Goal: Task Accomplishment & Management: Manage account settings

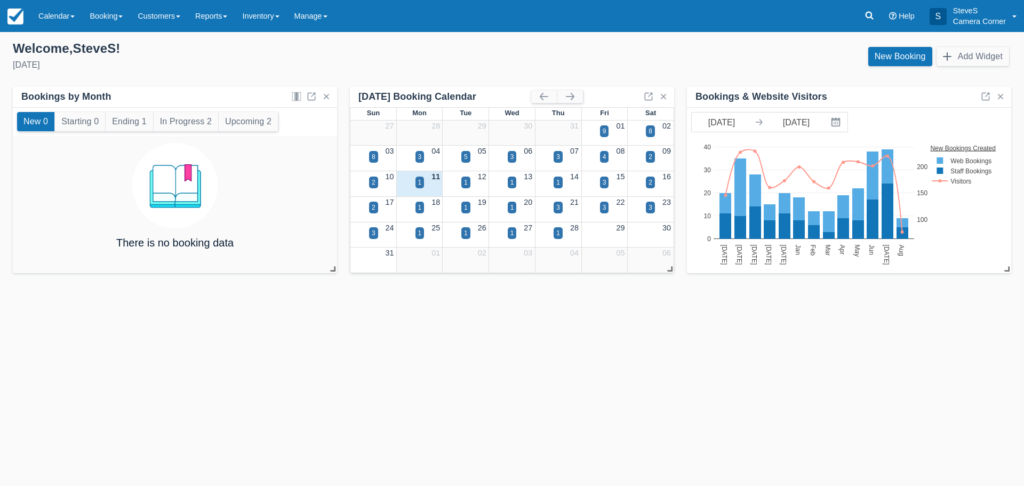
click at [415, 180] on div "11" at bounding box center [420, 177] width 46 height 12
click at [420, 180] on div "1" at bounding box center [420, 183] width 4 height 10
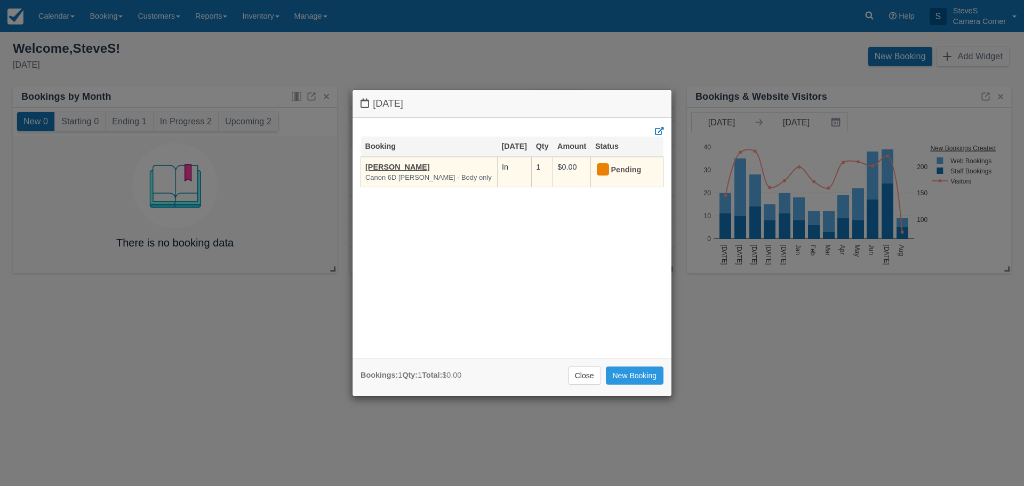
click at [424, 172] on td "Lawrenc Johnson Canon 6D Mark ii - Body only" at bounding box center [429, 172] width 137 height 30
click at [394, 166] on link "[PERSON_NAME]" at bounding box center [397, 167] width 65 height 9
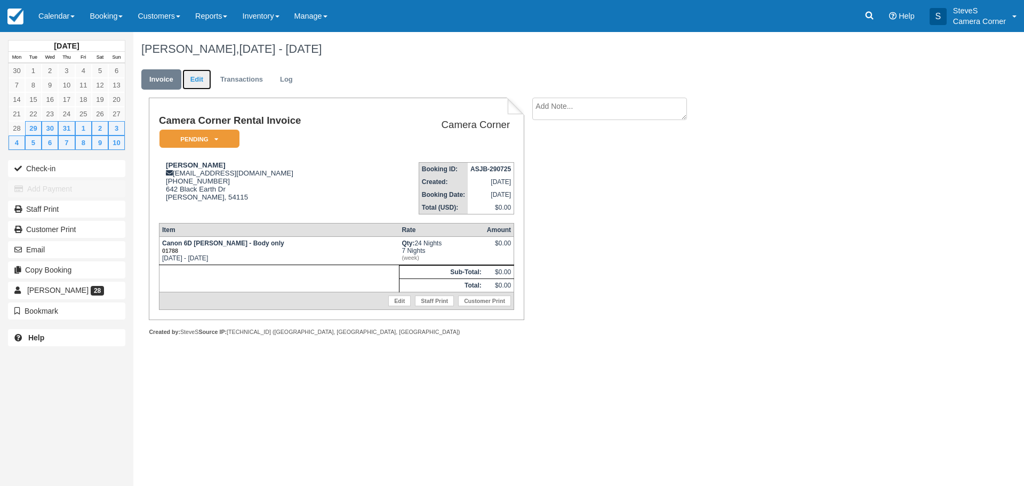
click at [188, 76] on link "Edit" at bounding box center [196, 79] width 29 height 21
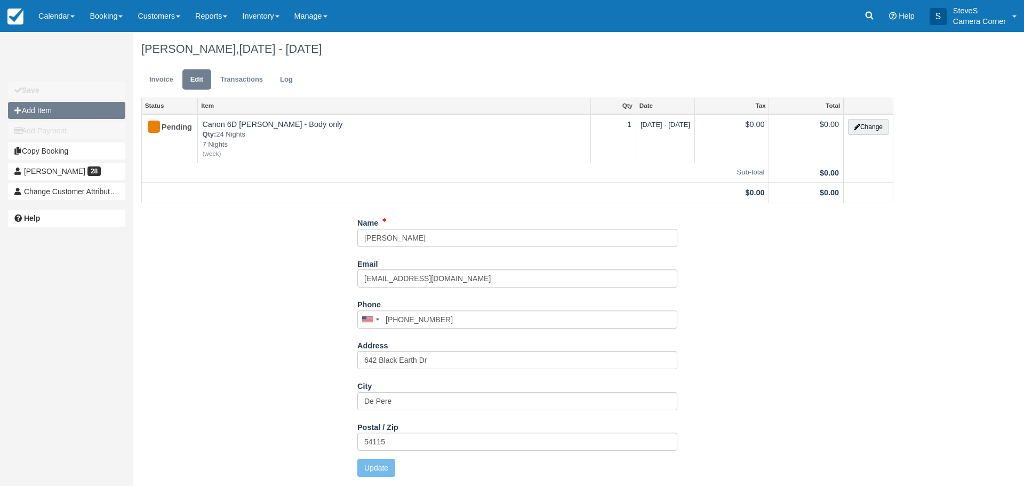
click at [66, 109] on button "Add Item" at bounding box center [66, 110] width 117 height 17
type input "0.00"
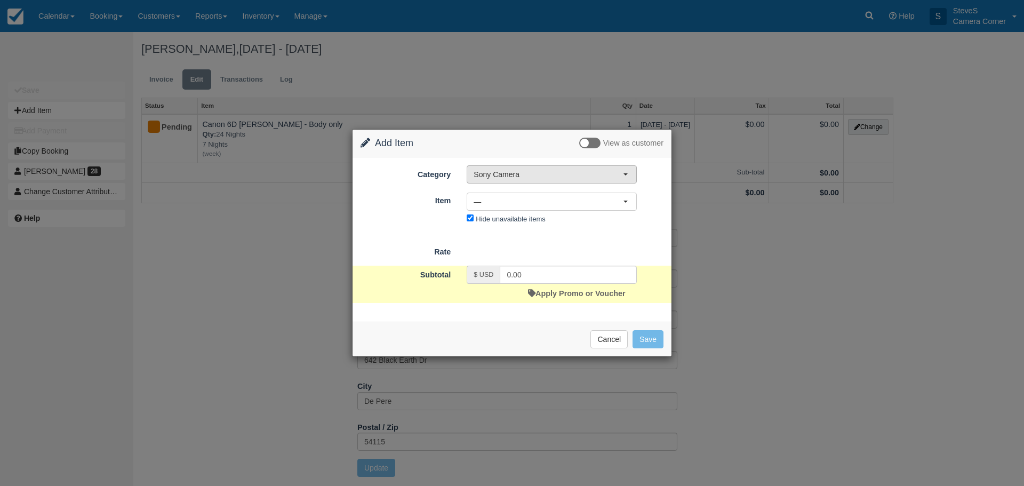
click at [520, 177] on span "Sony Camera" at bounding box center [548, 174] width 149 height 11
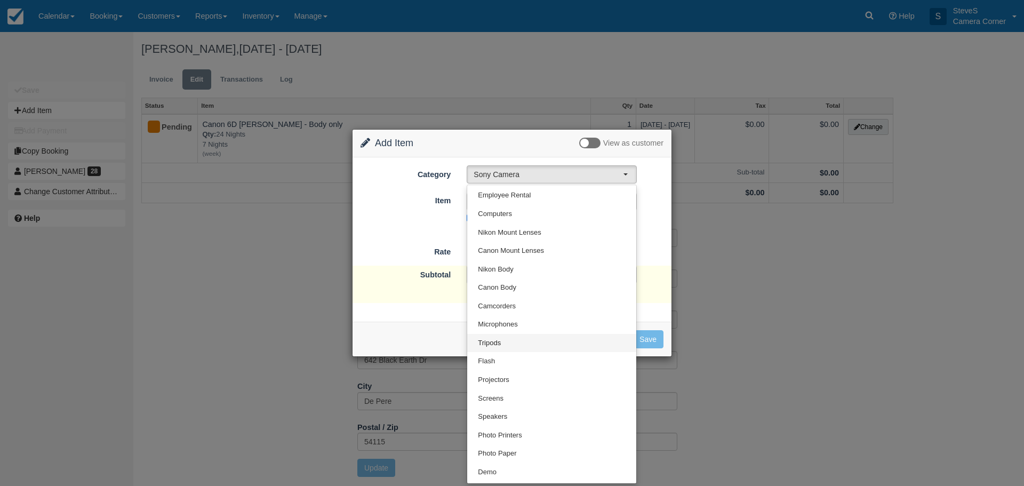
scroll to position [70, 0]
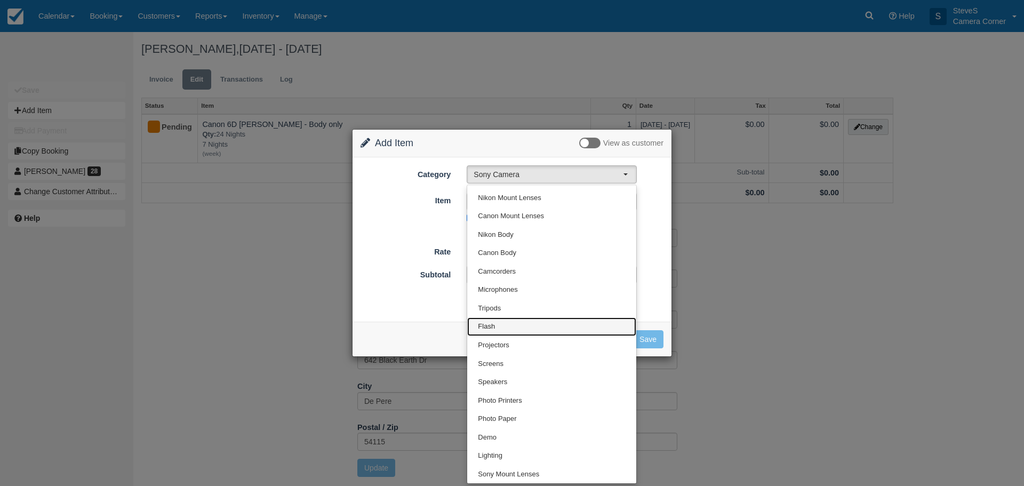
click at [507, 324] on link "Flash" at bounding box center [551, 326] width 169 height 19
select select "5"
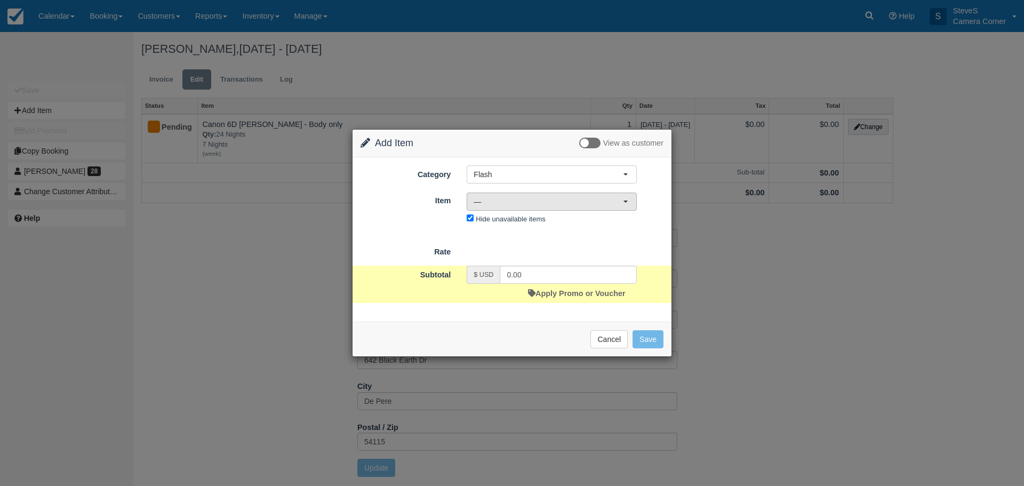
click at [503, 200] on span "—" at bounding box center [548, 201] width 149 height 11
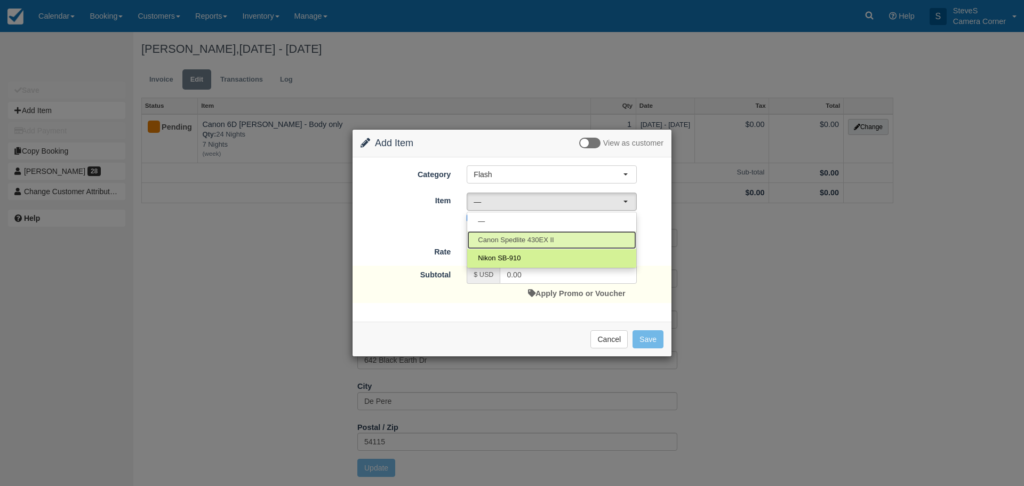
click at [516, 238] on span "Canon Spedlite 430EX II" at bounding box center [516, 240] width 76 height 10
select select "54"
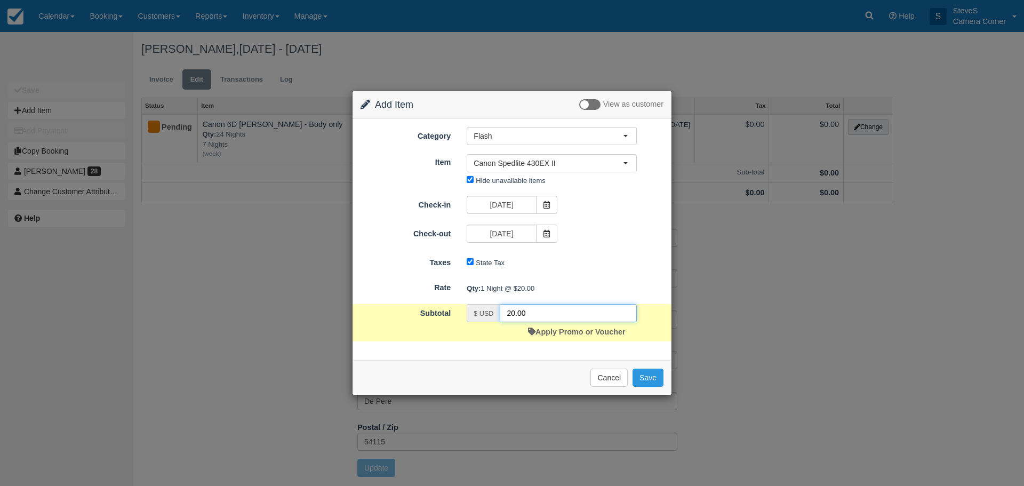
drag, startPoint x: 526, startPoint y: 311, endPoint x: 505, endPoint y: 315, distance: 20.6
click at [505, 315] on input "20.00" at bounding box center [568, 313] width 137 height 18
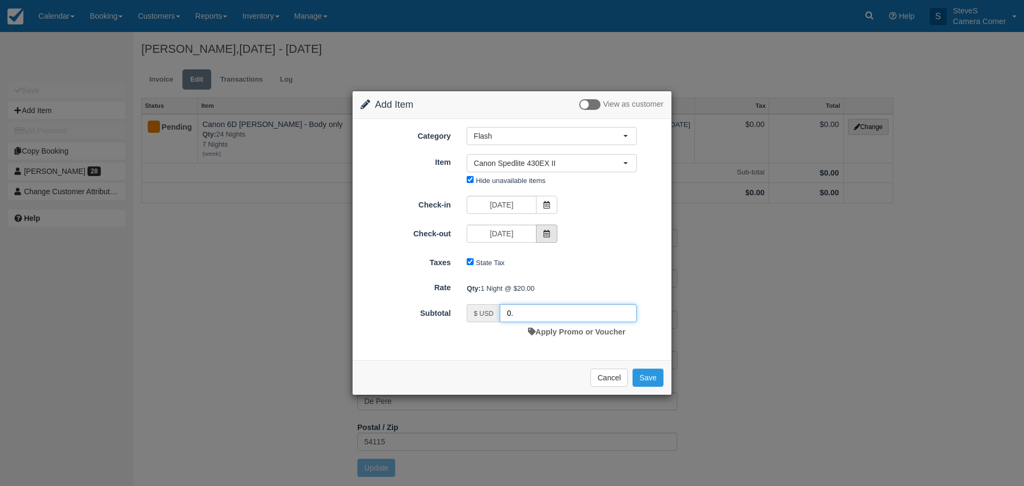
type input "0."
click at [547, 232] on icon at bounding box center [546, 233] width 7 height 7
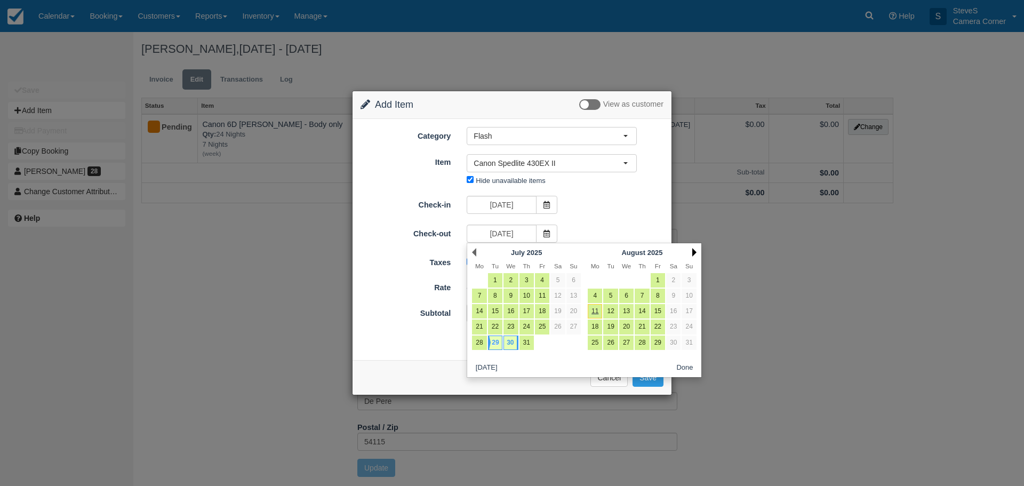
click at [693, 254] on link "Next" at bounding box center [695, 252] width 4 height 9
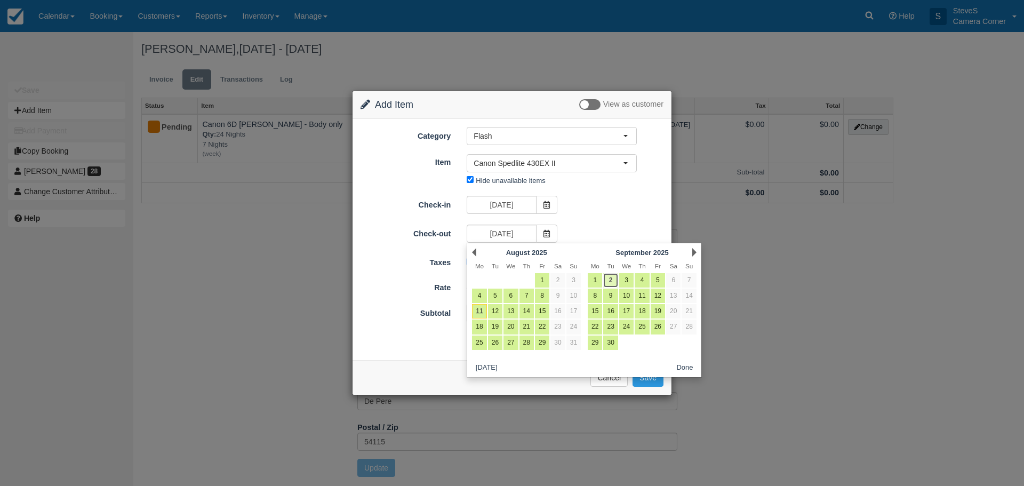
click at [610, 279] on link "2" at bounding box center [610, 280] width 14 height 14
type input "09/02/25"
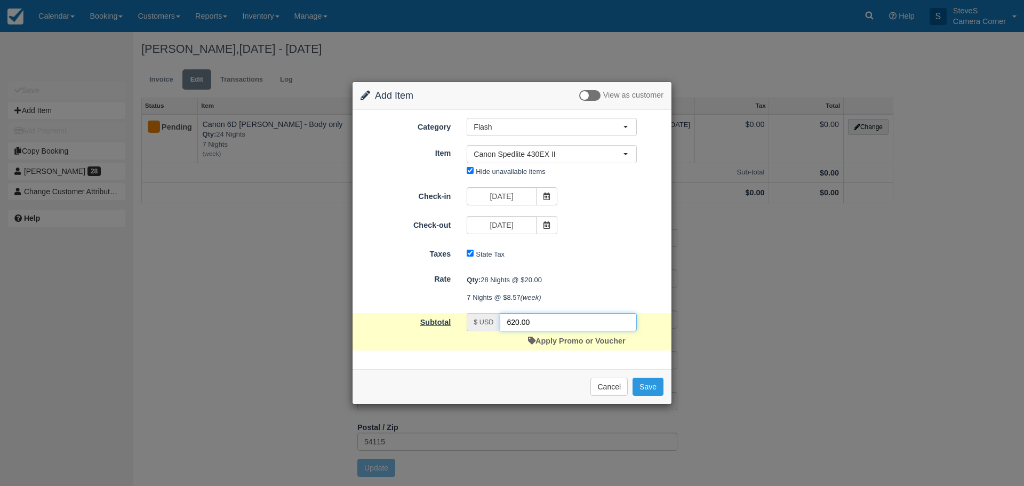
drag, startPoint x: 554, startPoint y: 322, endPoint x: 442, endPoint y: 319, distance: 112.1
click at [442, 319] on div "Subtotal $ USD 620.00 Apply Promo or Voucher" at bounding box center [512, 331] width 319 height 37
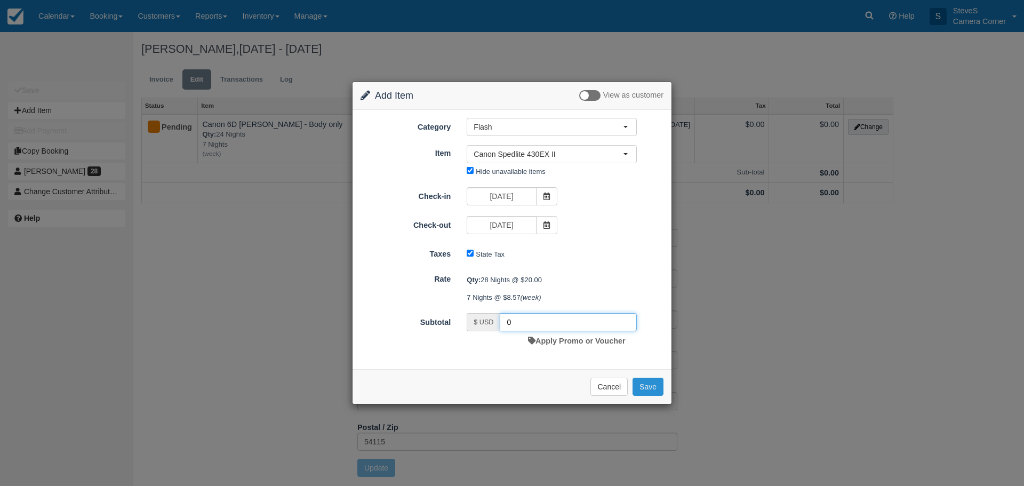
type input "0"
click at [651, 386] on button "Save" at bounding box center [648, 387] width 31 height 18
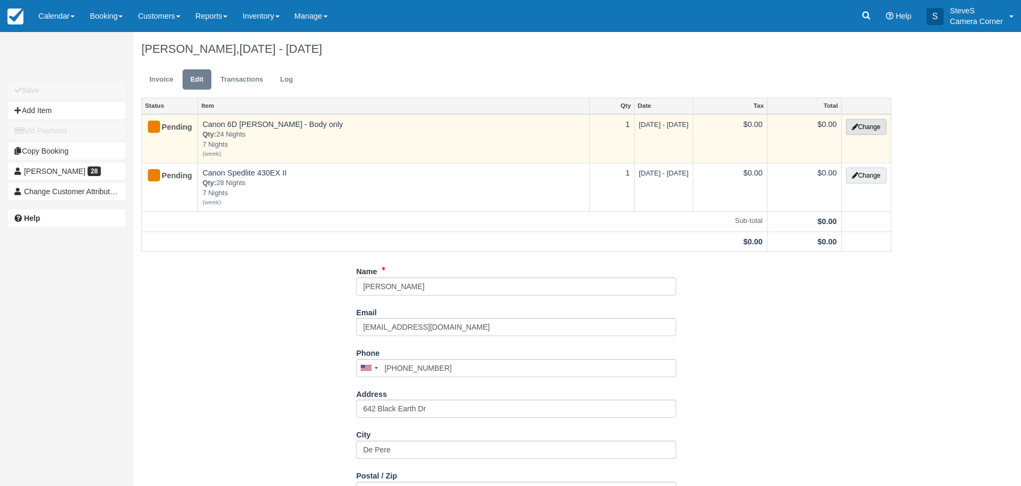
click at [865, 126] on button "Change" at bounding box center [866, 127] width 41 height 16
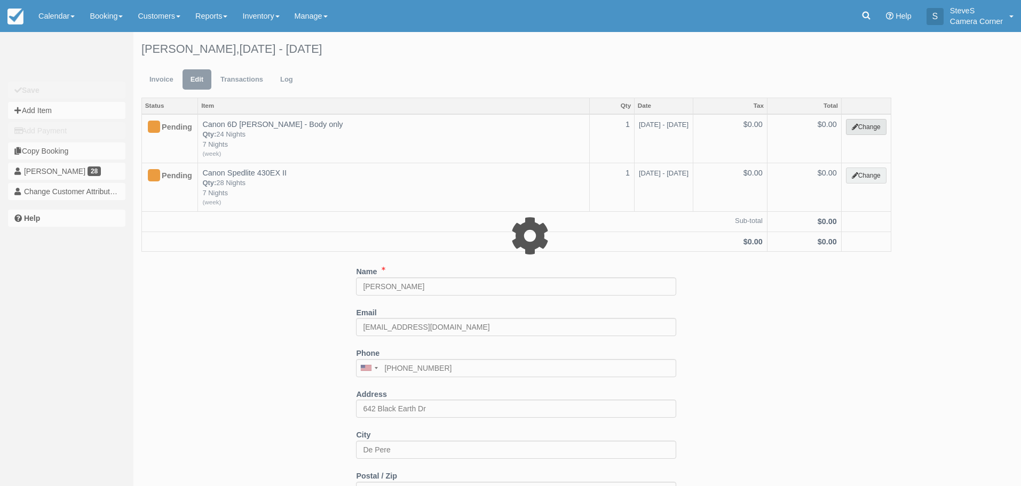
select select "7"
type input "0.00"
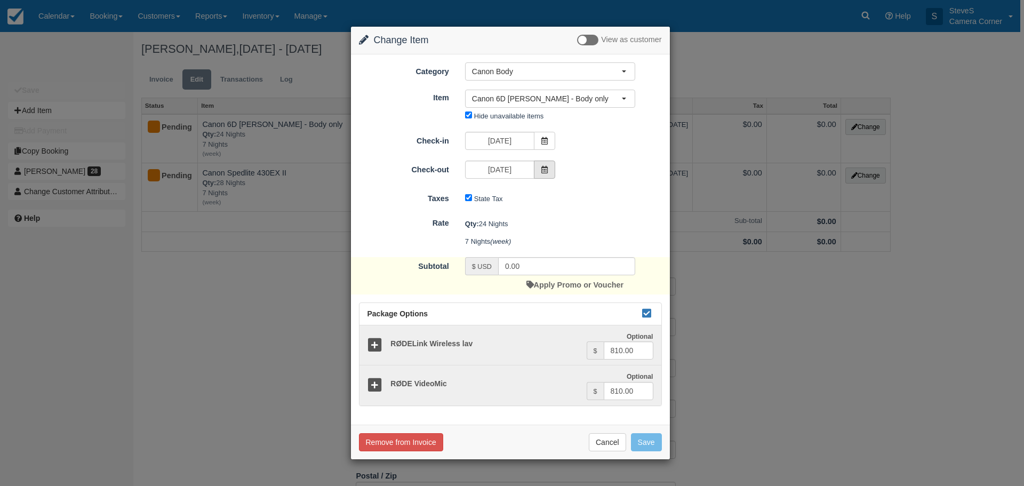
click at [551, 171] on span at bounding box center [544, 170] width 21 height 18
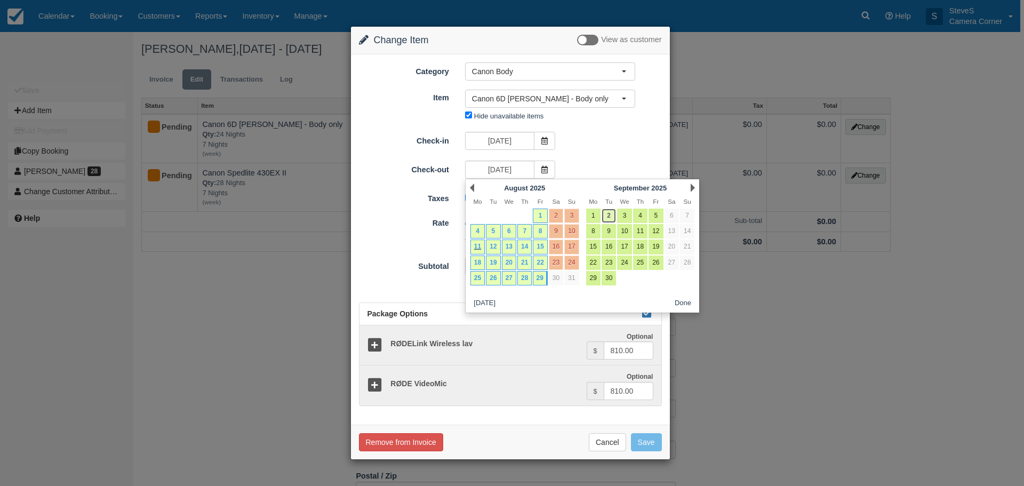
click at [608, 213] on link "2" at bounding box center [609, 216] width 14 height 14
type input "09/02/25"
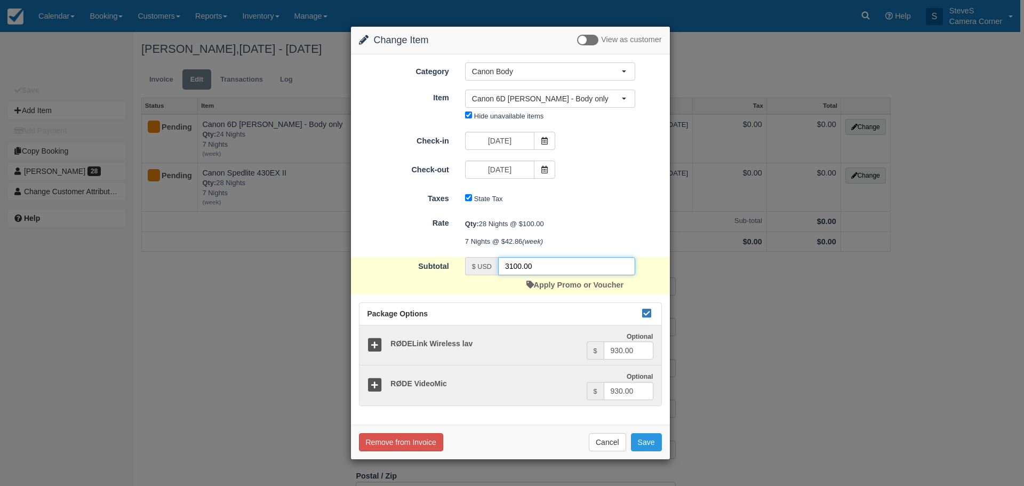
drag, startPoint x: 556, startPoint y: 257, endPoint x: 479, endPoint y: 266, distance: 77.3
click at [479, 266] on div "$ USD 3100.00" at bounding box center [550, 266] width 170 height 18
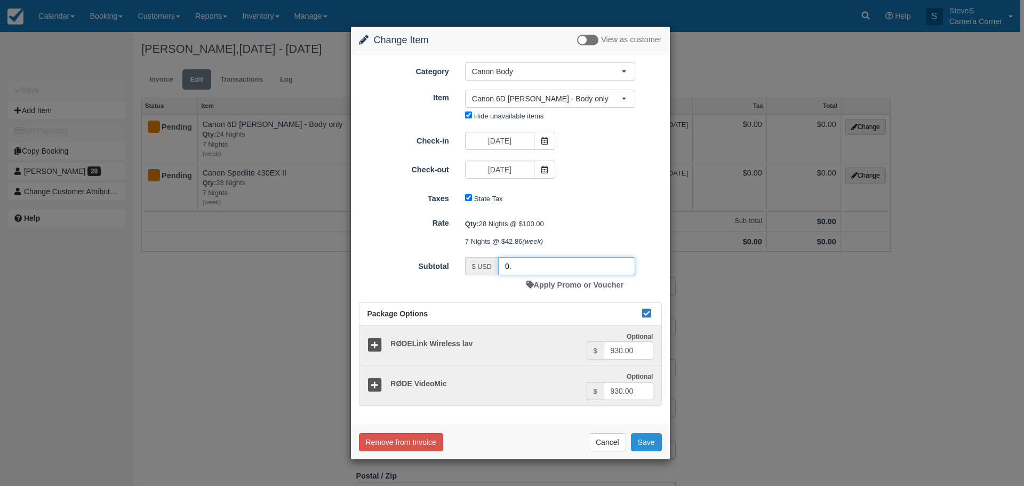
type input "0."
click at [638, 441] on button "Save" at bounding box center [646, 442] width 31 height 18
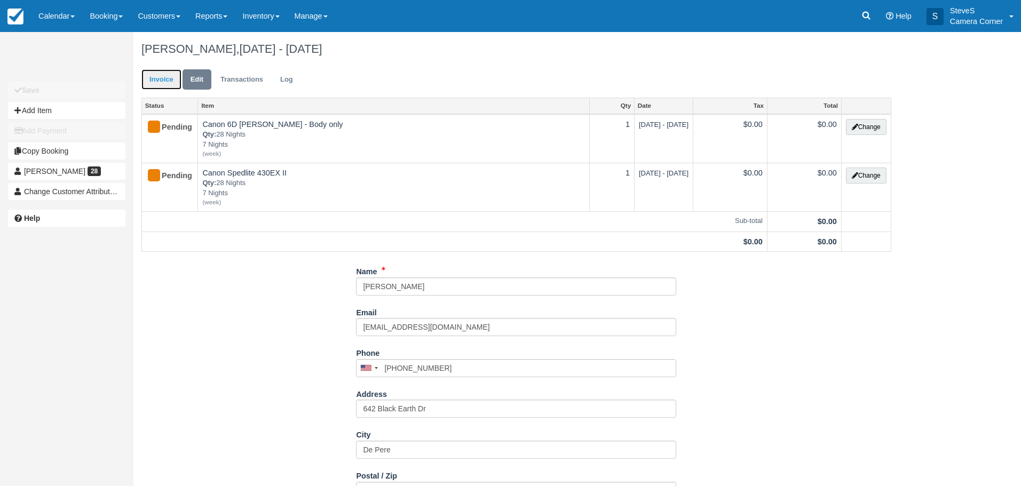
click at [165, 81] on link "Invoice" at bounding box center [161, 79] width 40 height 21
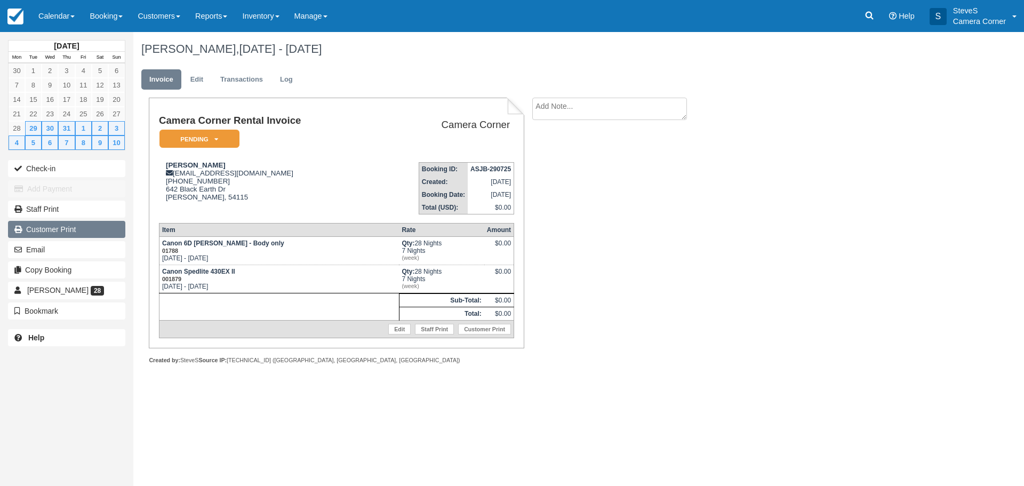
click at [78, 230] on link "Customer Print" at bounding box center [66, 229] width 117 height 17
click at [16, 18] on img at bounding box center [15, 17] width 16 height 16
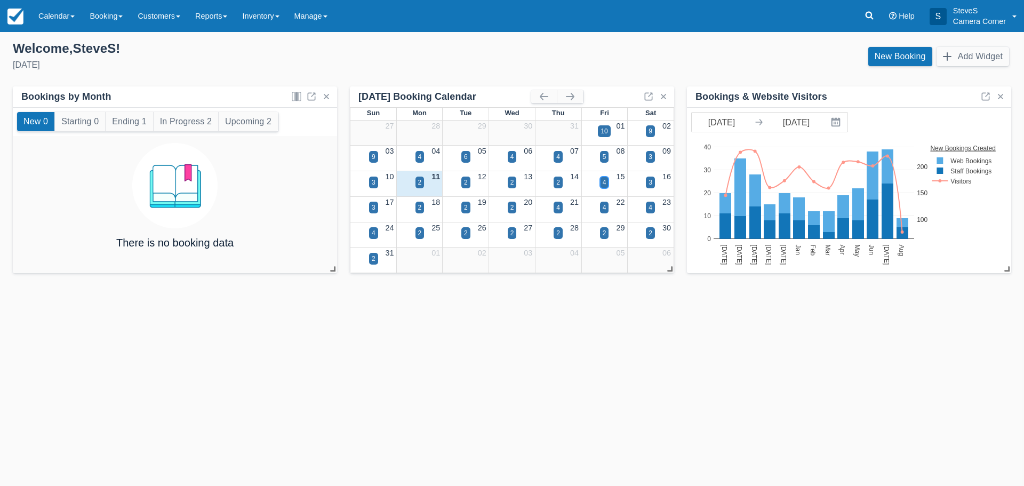
click at [601, 181] on div "4" at bounding box center [604, 183] width 9 height 12
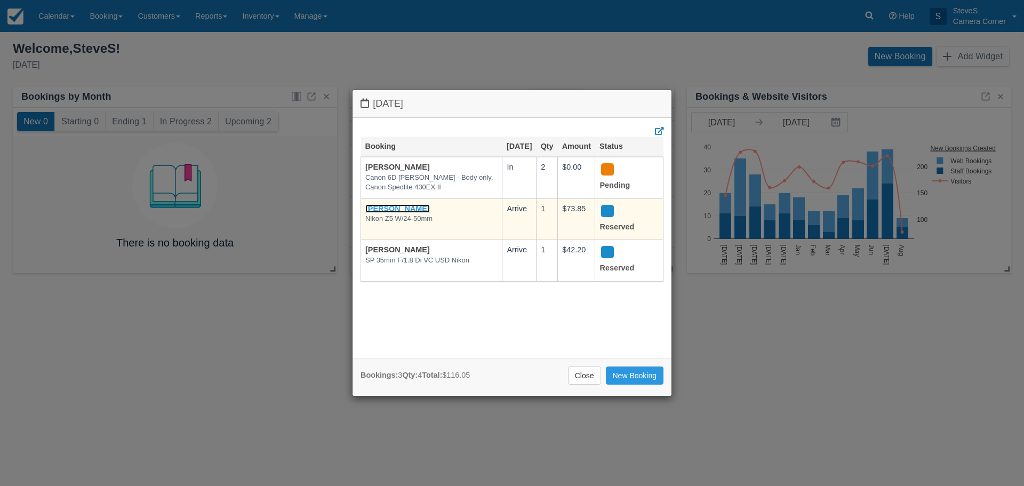
click at [396, 213] on link "Kasey Hock" at bounding box center [397, 208] width 65 height 9
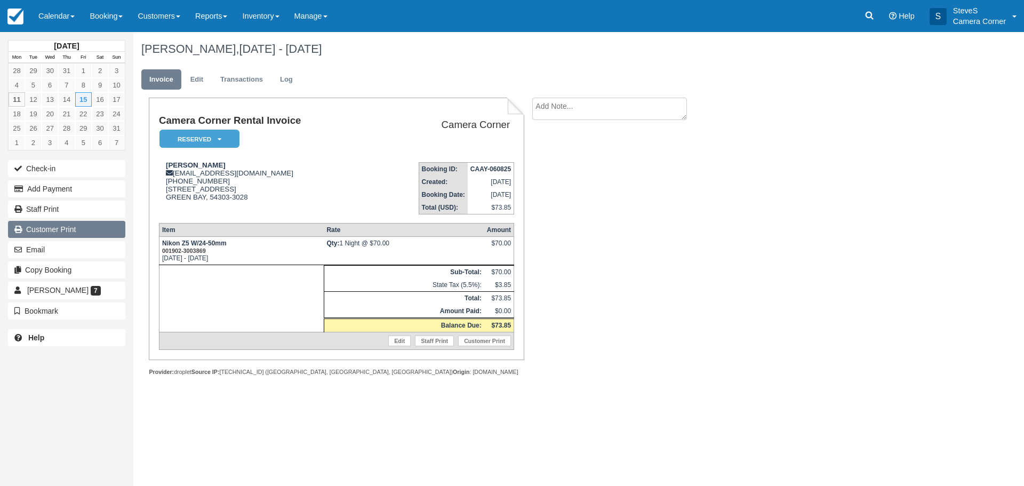
click at [69, 226] on link "Customer Print" at bounding box center [66, 229] width 117 height 17
click at [17, 10] on img at bounding box center [15, 17] width 16 height 16
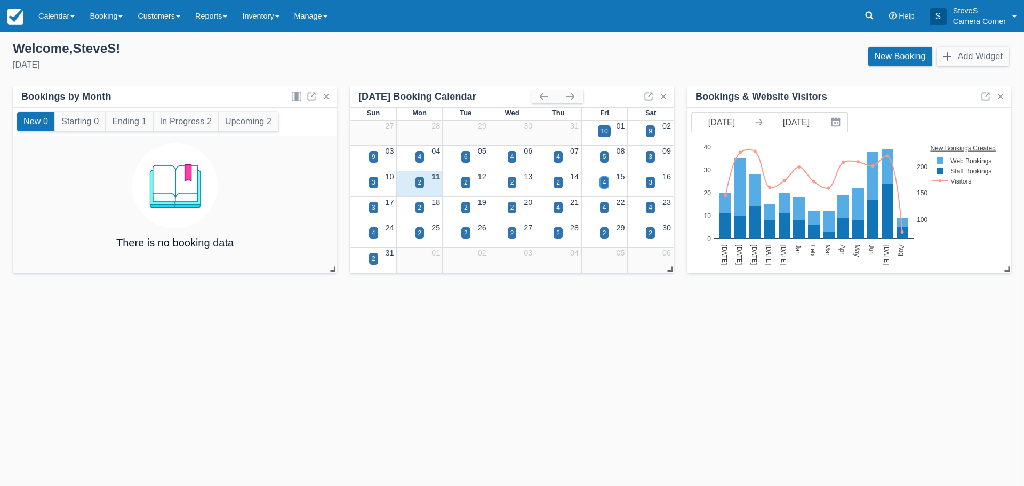
click at [607, 182] on div "4" at bounding box center [604, 183] width 9 height 12
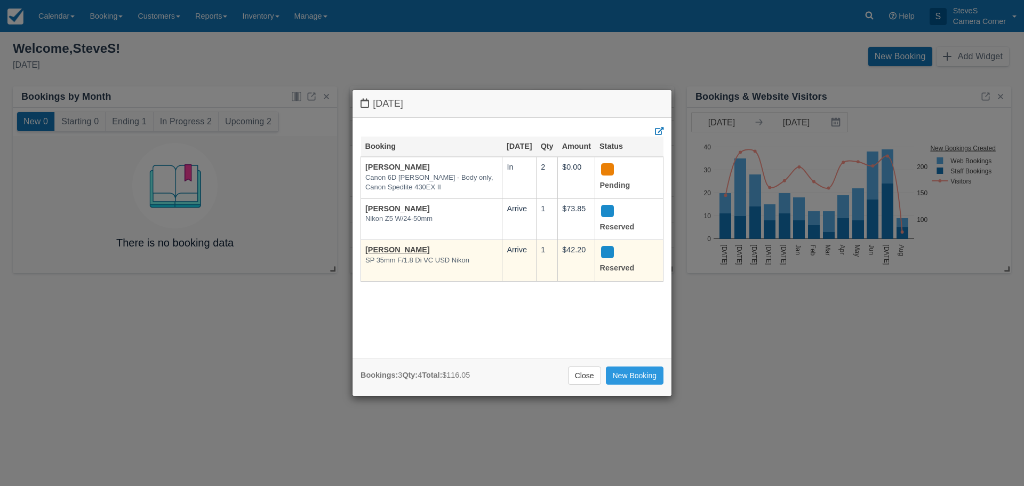
click at [405, 254] on td "[PERSON_NAME] SP 35mm F/1.8 Di VC USD Nikon" at bounding box center [431, 261] width 141 height 42
click at [405, 254] on link "[PERSON_NAME]" at bounding box center [397, 249] width 65 height 9
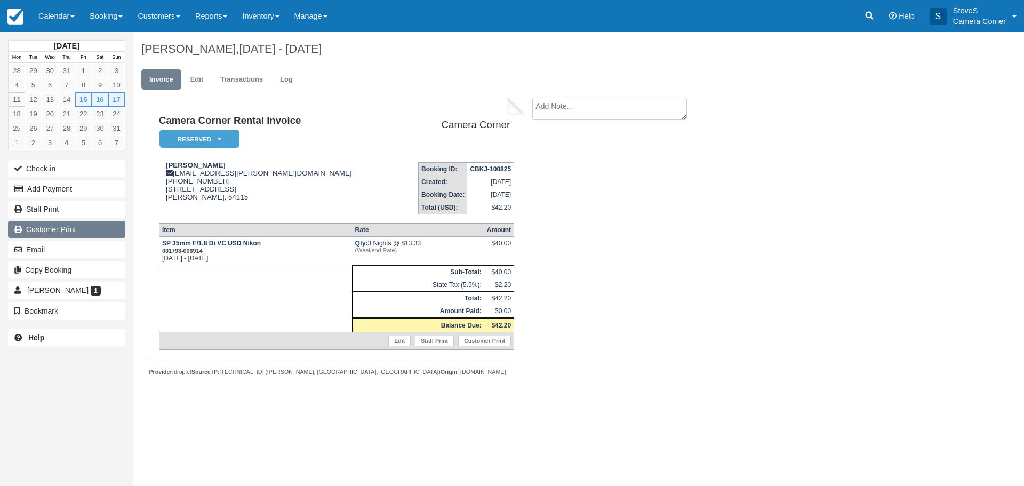
click at [68, 228] on link "Customer Print" at bounding box center [66, 229] width 117 height 17
click at [14, 20] on img at bounding box center [15, 17] width 16 height 16
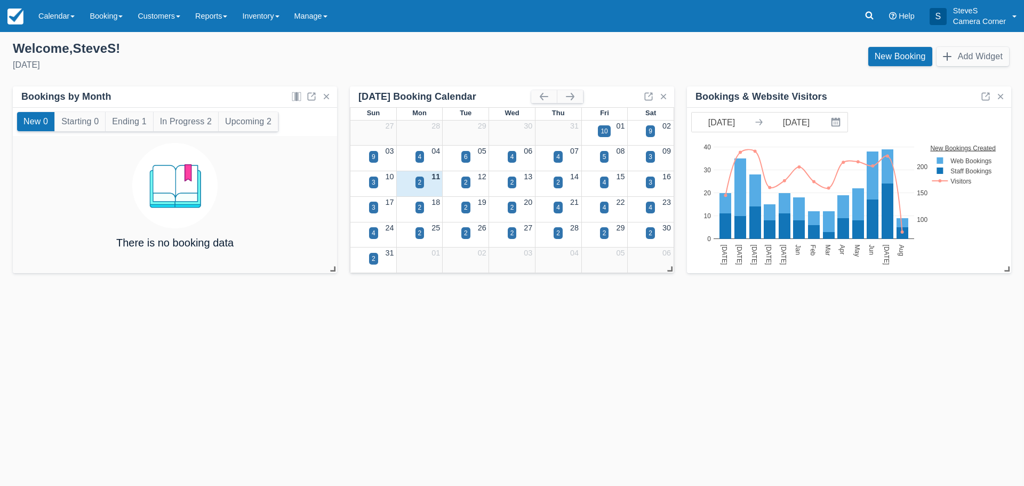
click at [610, 181] on div "15" at bounding box center [605, 177] width 46 height 12
click at [604, 175] on div "15" at bounding box center [605, 177] width 46 height 12
click at [604, 179] on div "4" at bounding box center [605, 183] width 4 height 10
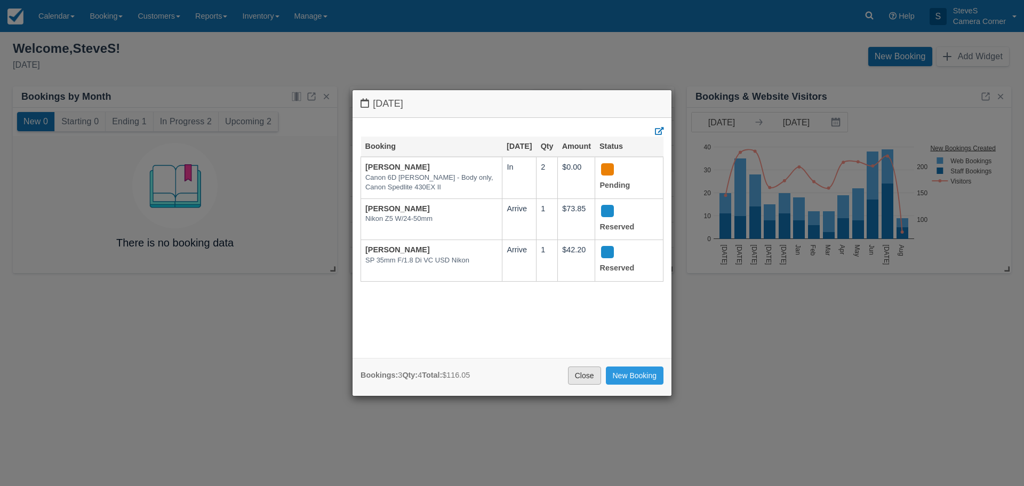
click at [577, 376] on link "Close" at bounding box center [584, 376] width 33 height 18
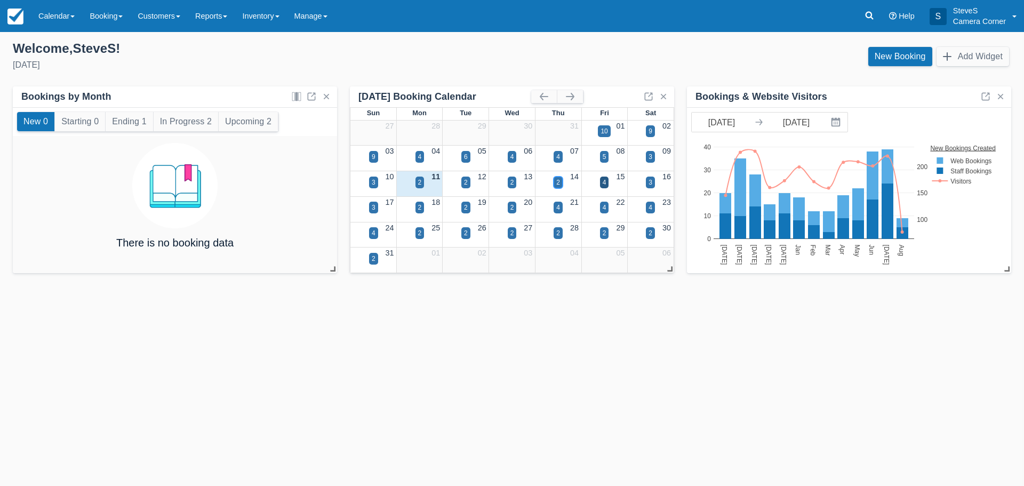
click at [559, 177] on div "2" at bounding box center [558, 183] width 9 height 12
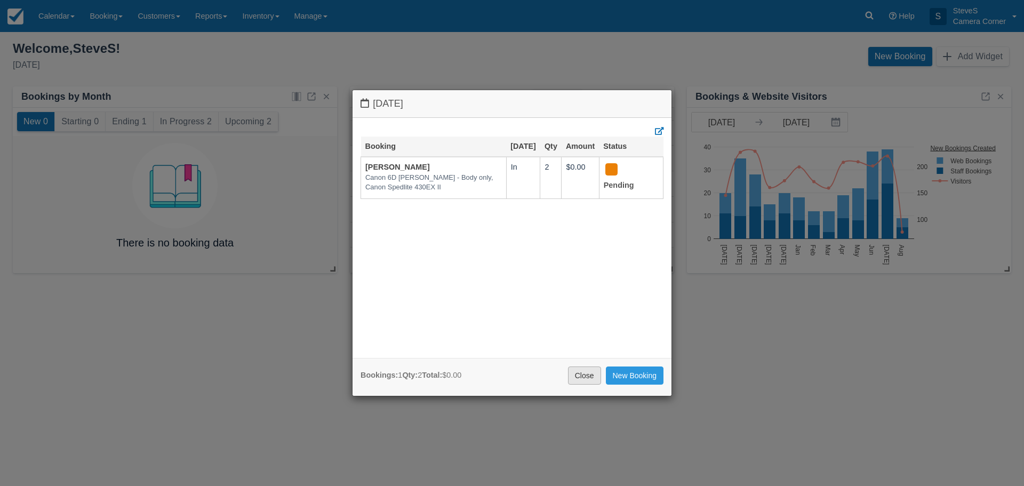
click at [598, 376] on link "Close" at bounding box center [584, 376] width 33 height 18
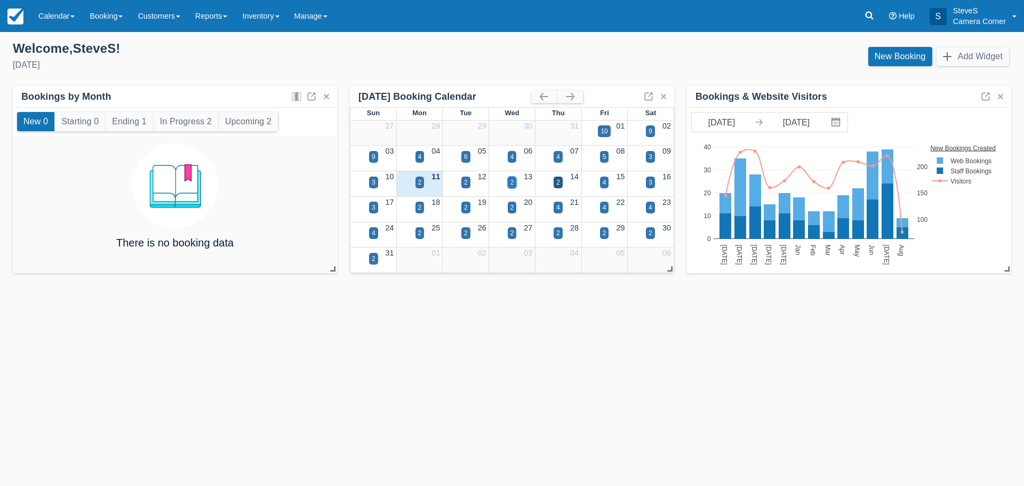
click at [510, 185] on div "2" at bounding box center [512, 183] width 9 height 12
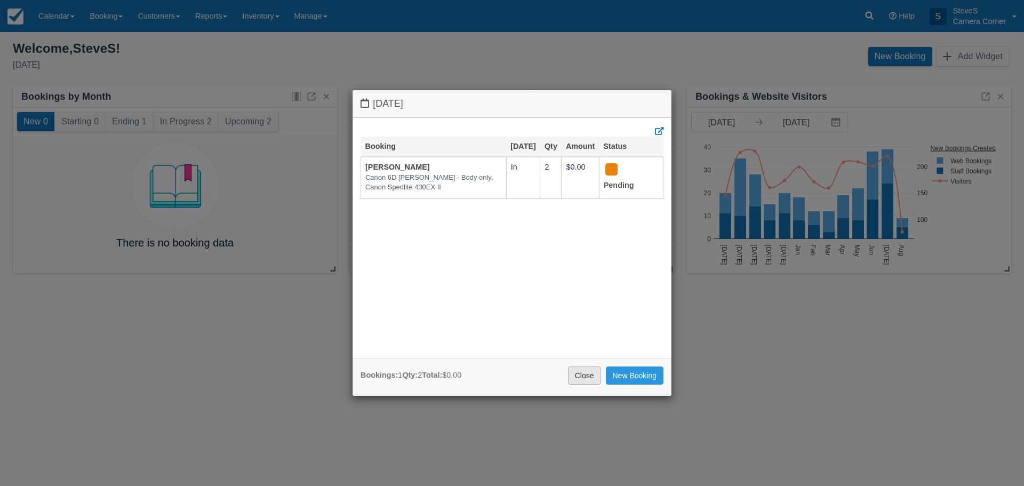
click at [594, 381] on link "Close" at bounding box center [584, 376] width 33 height 18
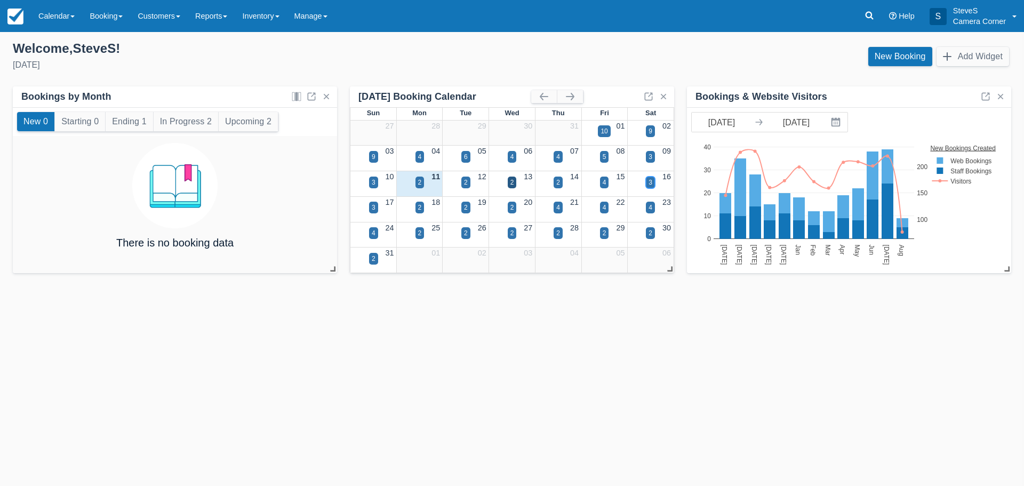
click at [652, 179] on div "3" at bounding box center [651, 183] width 4 height 10
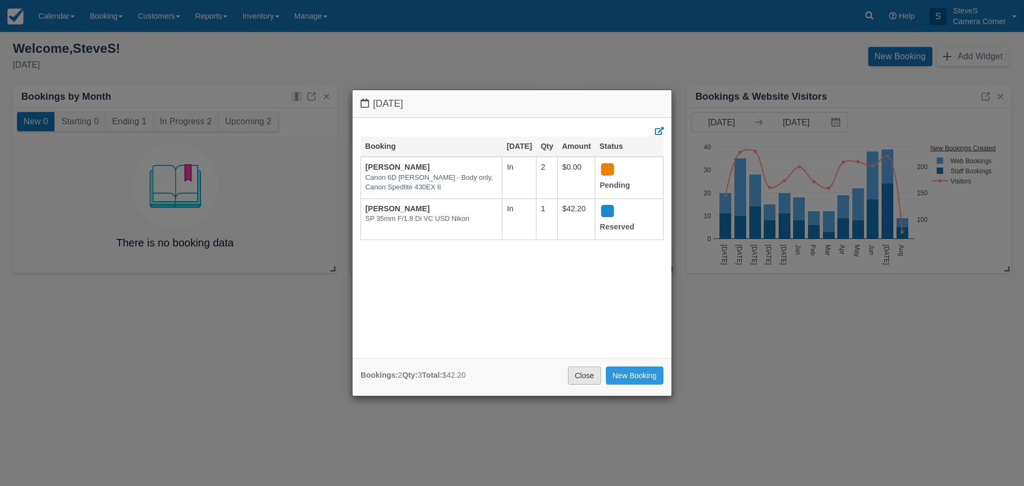
click at [587, 377] on link "Close" at bounding box center [584, 376] width 33 height 18
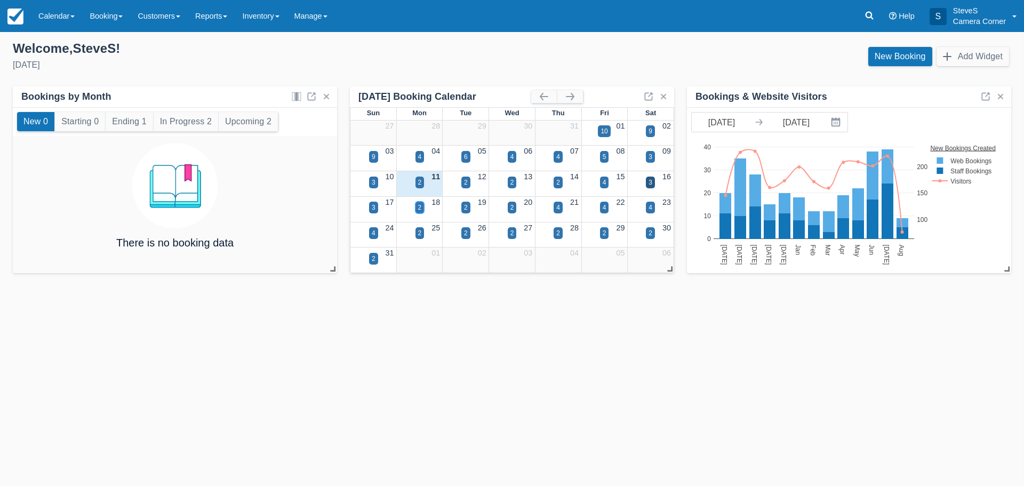
click at [422, 204] on div "2" at bounding box center [420, 208] width 9 height 12
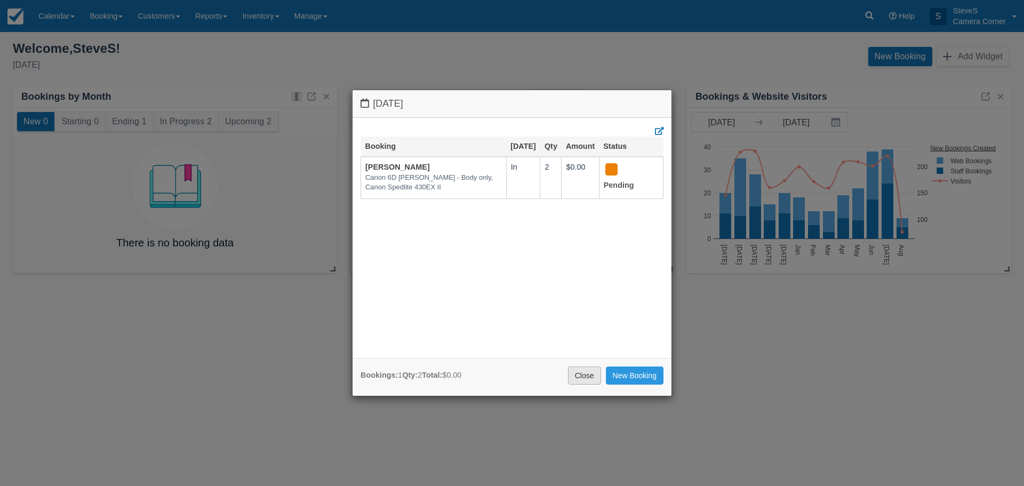
click at [587, 375] on link "Close" at bounding box center [584, 376] width 33 height 18
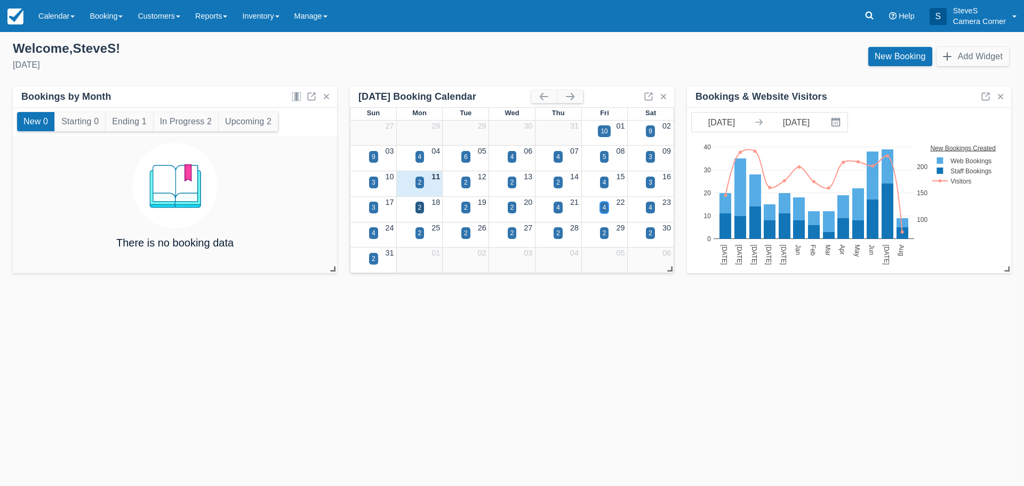
click at [605, 208] on div "4" at bounding box center [605, 208] width 4 height 10
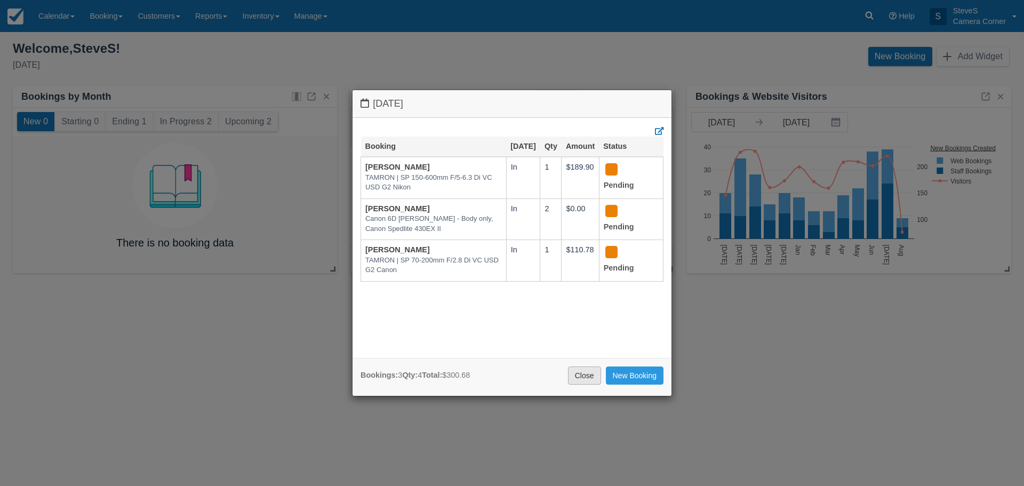
click at [582, 378] on link "Close" at bounding box center [584, 376] width 33 height 18
